Goal: Task Accomplishment & Management: Manage account settings

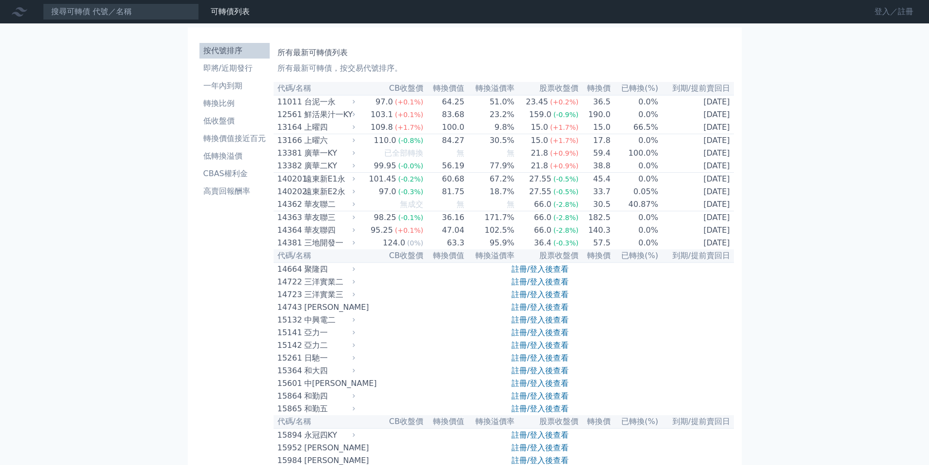
click at [877, 12] on link "登入／註冊" at bounding box center [894, 12] width 55 height 16
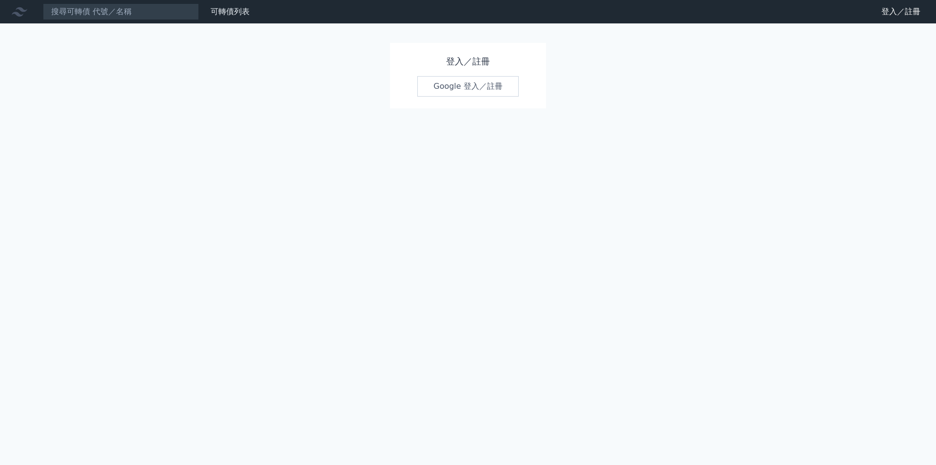
click at [451, 89] on link "Google 登入／註冊" at bounding box center [467, 86] width 101 height 20
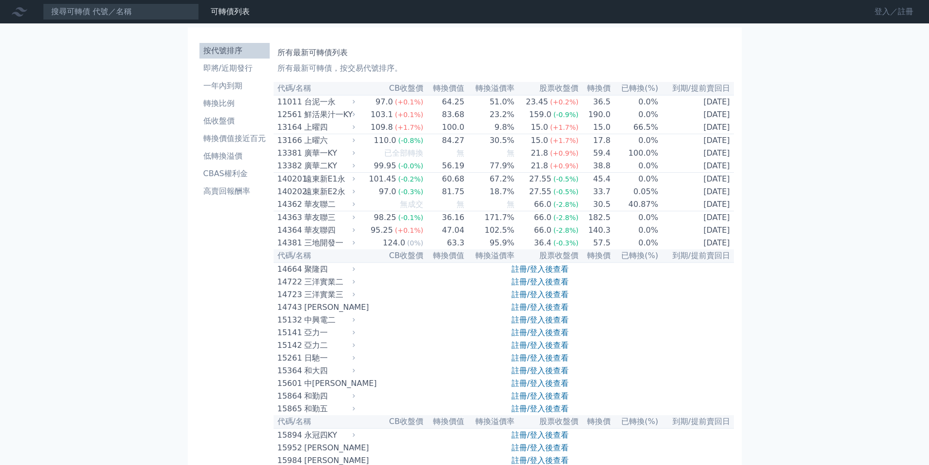
click at [875, 10] on link "登入／註冊" at bounding box center [894, 12] width 55 height 16
